Goal: Contribute content: Add original content to the website for others to see

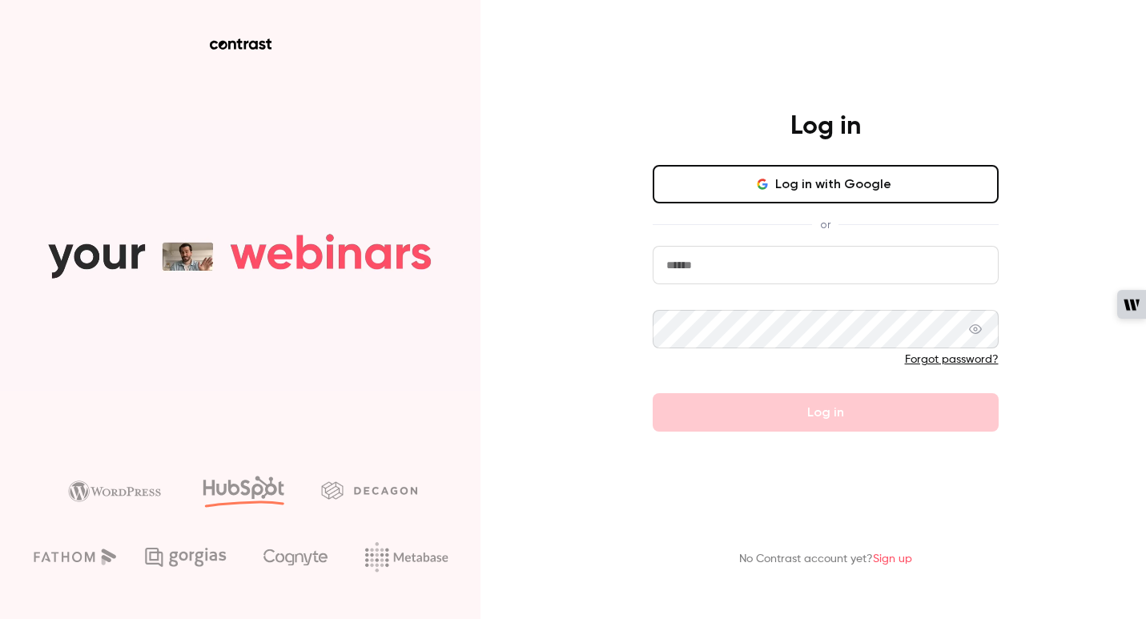
click at [796, 186] on button "Log in with Google" at bounding box center [826, 184] width 346 height 38
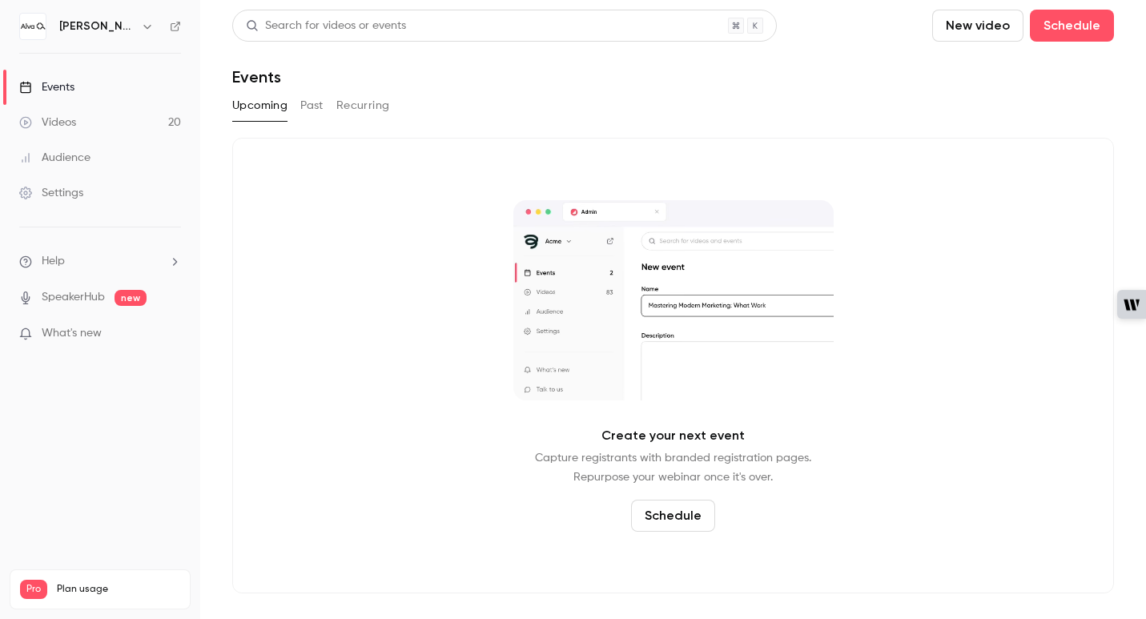
click at [972, 31] on button "New video" at bounding box center [977, 26] width 91 height 32
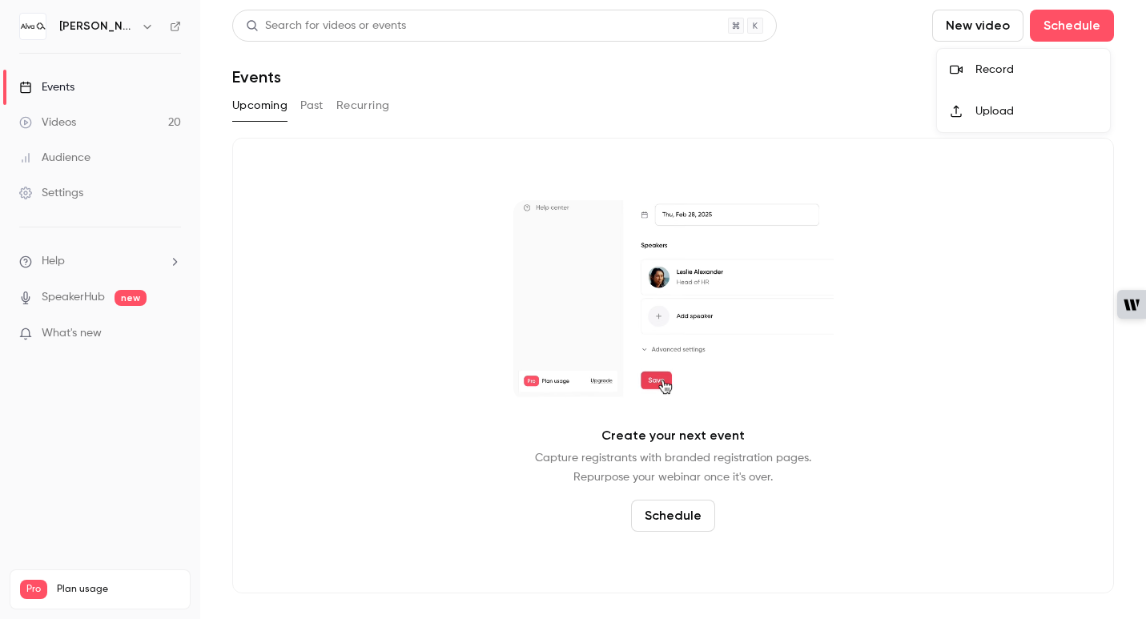
click at [862, 74] on div at bounding box center [573, 309] width 1146 height 619
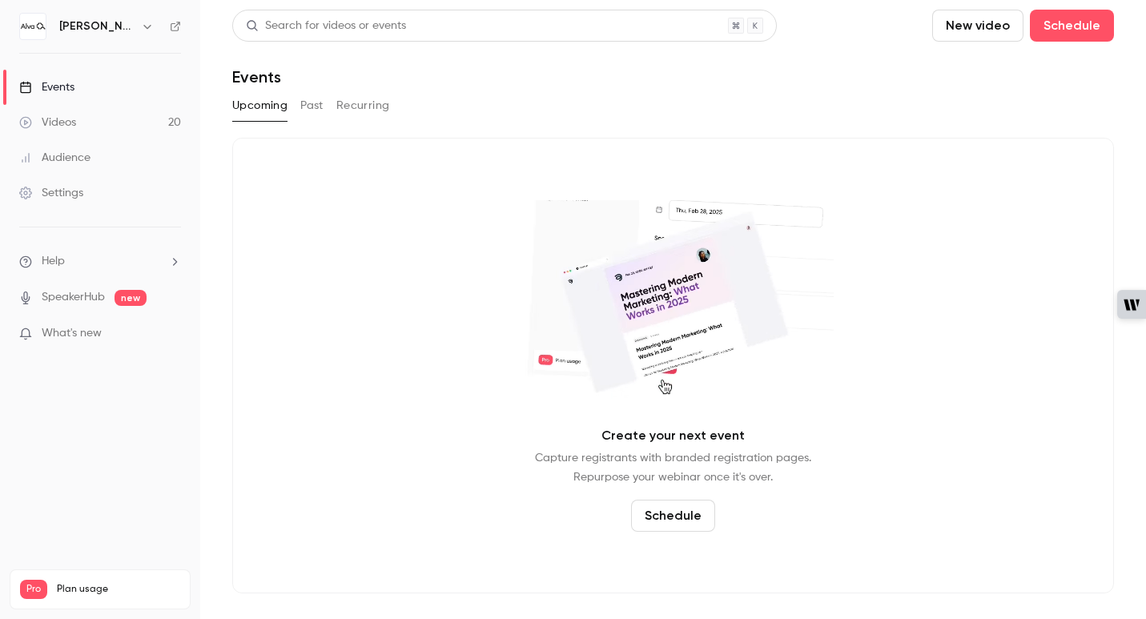
click at [957, 22] on button "New video" at bounding box center [977, 26] width 91 height 32
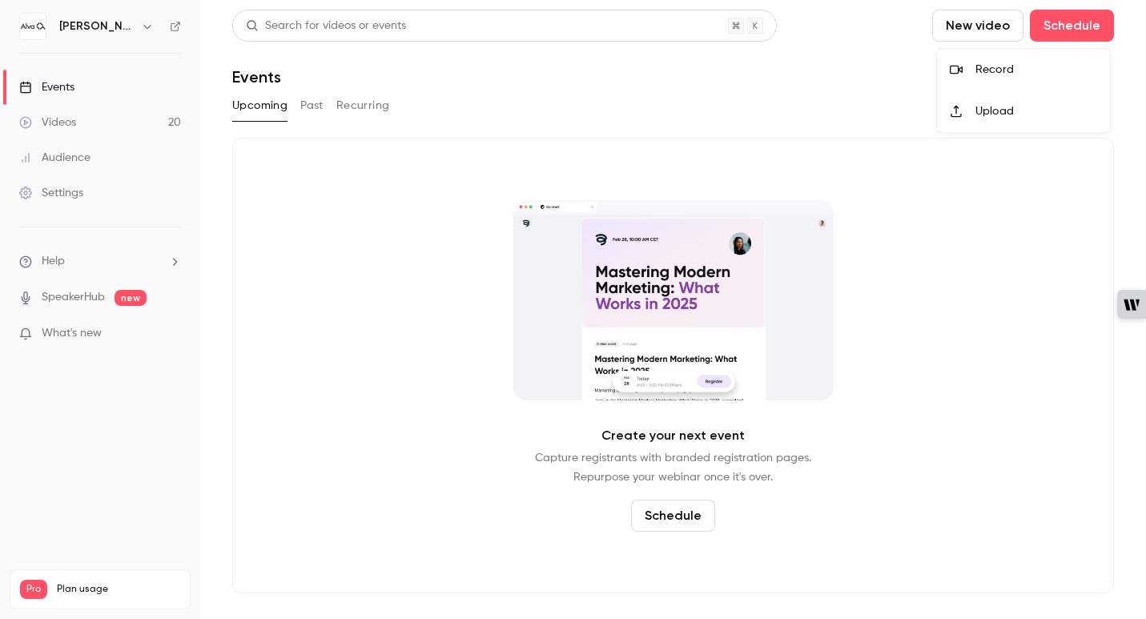
click at [971, 61] on li "Record" at bounding box center [1023, 70] width 173 height 42
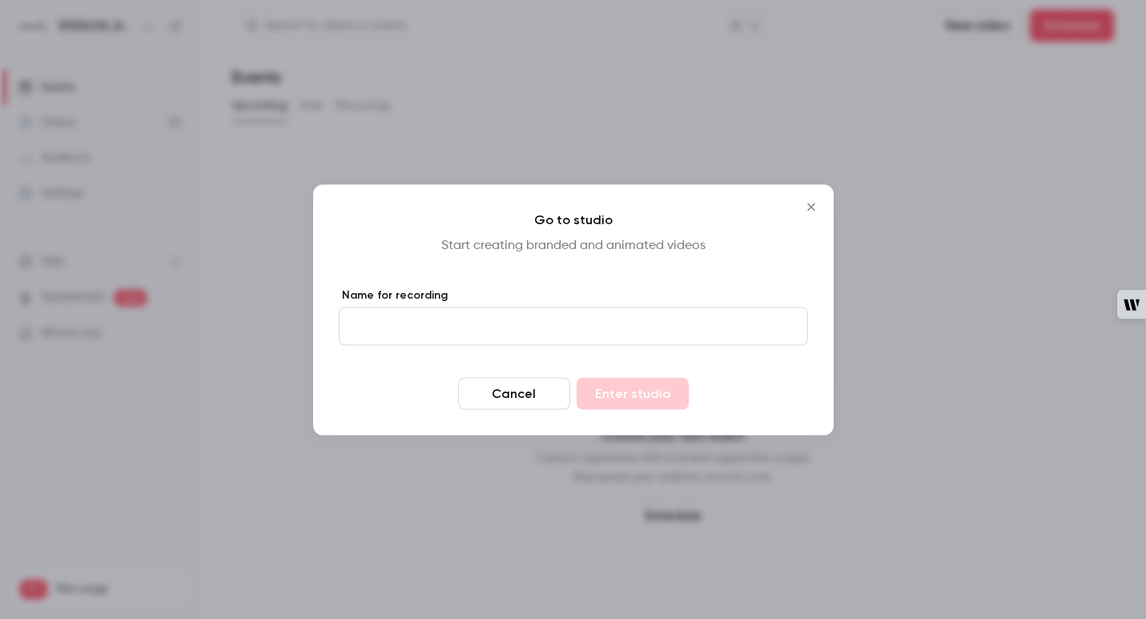
click at [517, 320] on input "Name for recording" at bounding box center [573, 326] width 469 height 38
type input "********"
click at [609, 397] on button "Enter studio" at bounding box center [633, 393] width 112 height 32
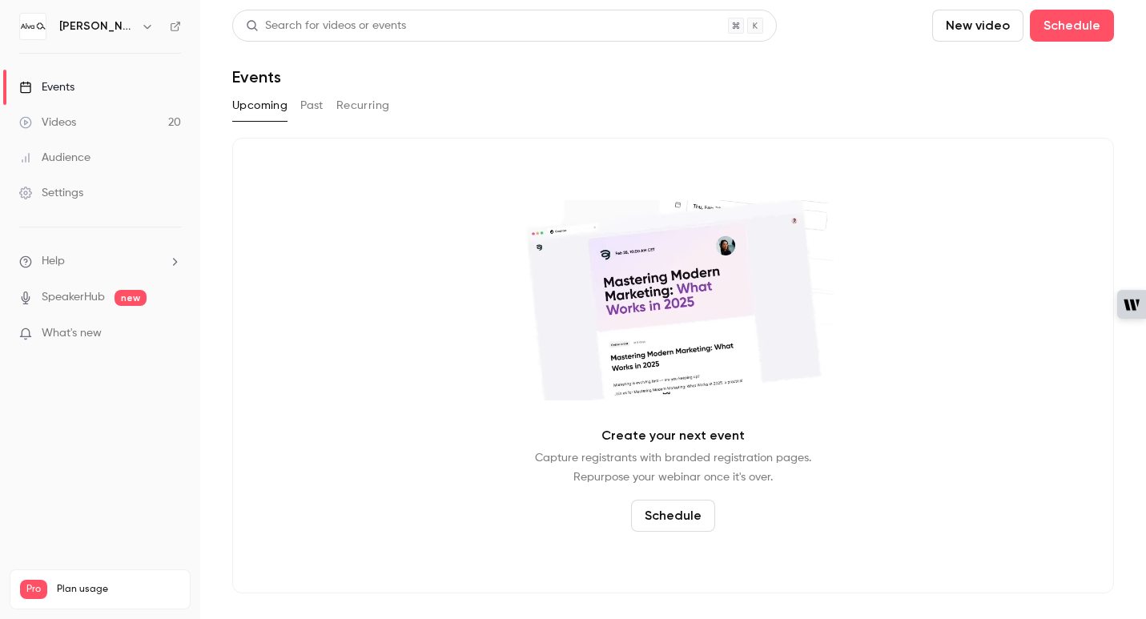
click at [979, 17] on button "New video" at bounding box center [977, 26] width 91 height 32
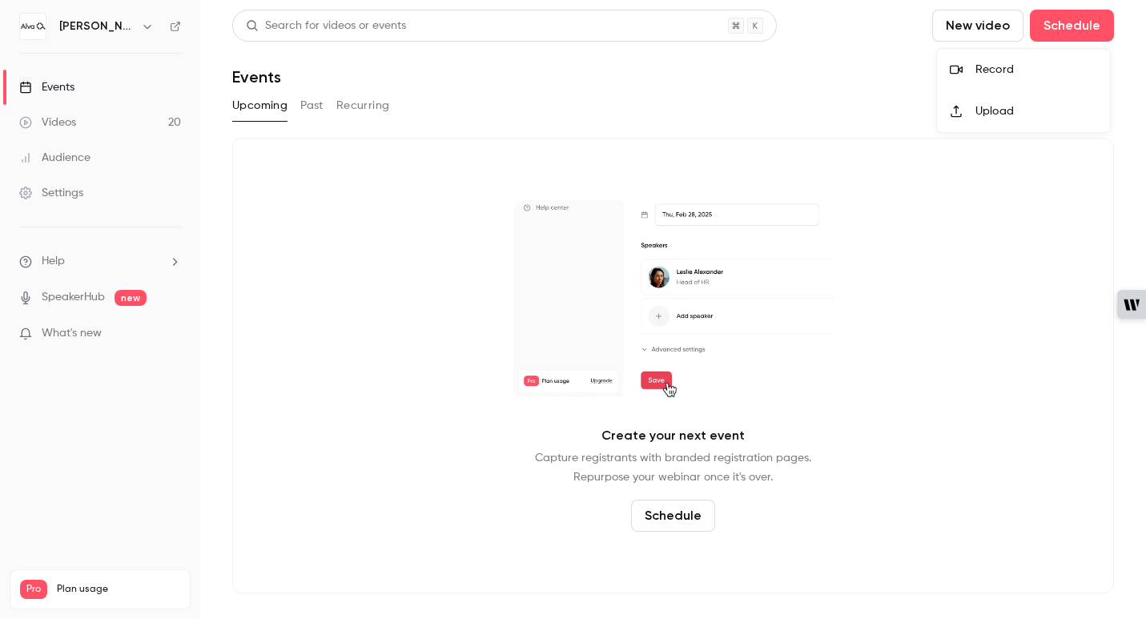
click at [963, 109] on div at bounding box center [963, 111] width 26 height 13
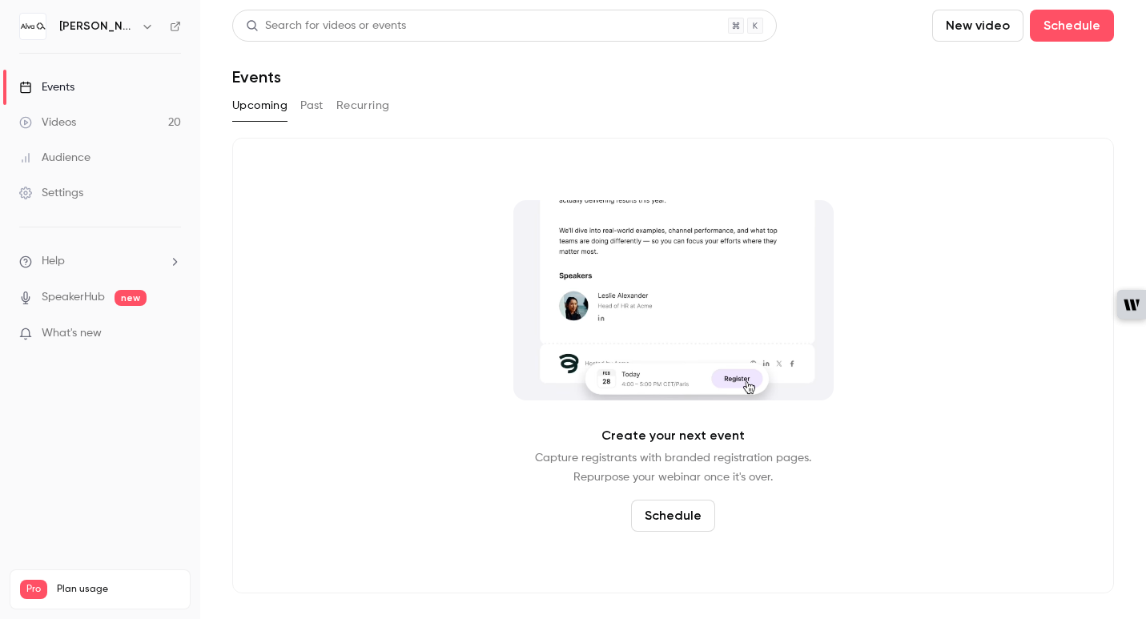
click at [983, 23] on button "New video" at bounding box center [977, 26] width 91 height 32
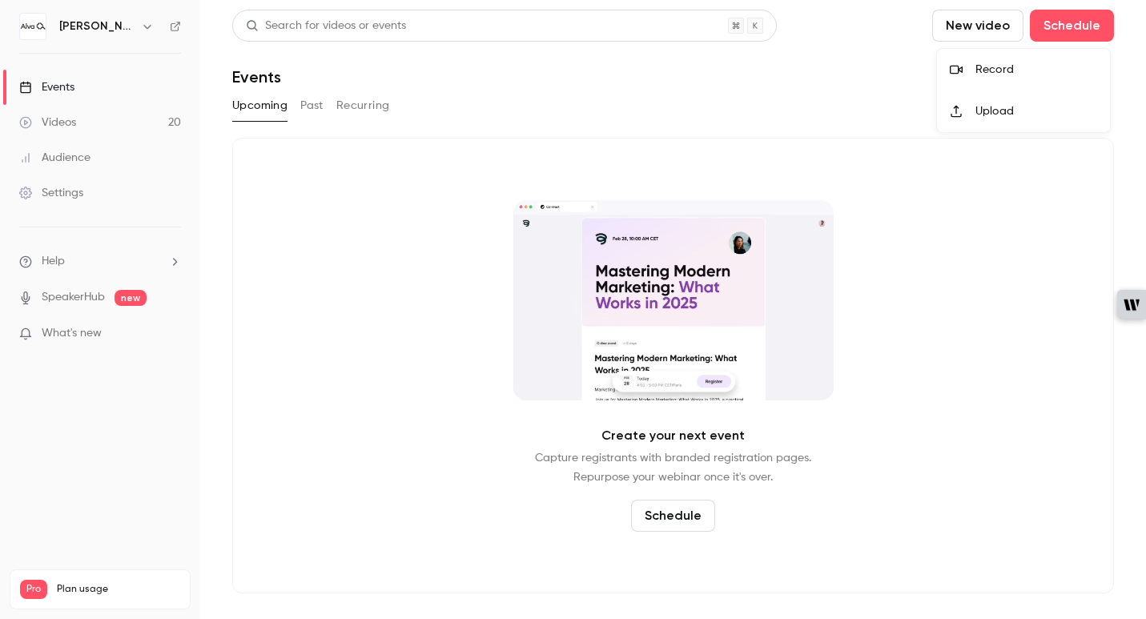
click at [971, 112] on div at bounding box center [963, 111] width 26 height 13
